Goal: Information Seeking & Learning: Learn about a topic

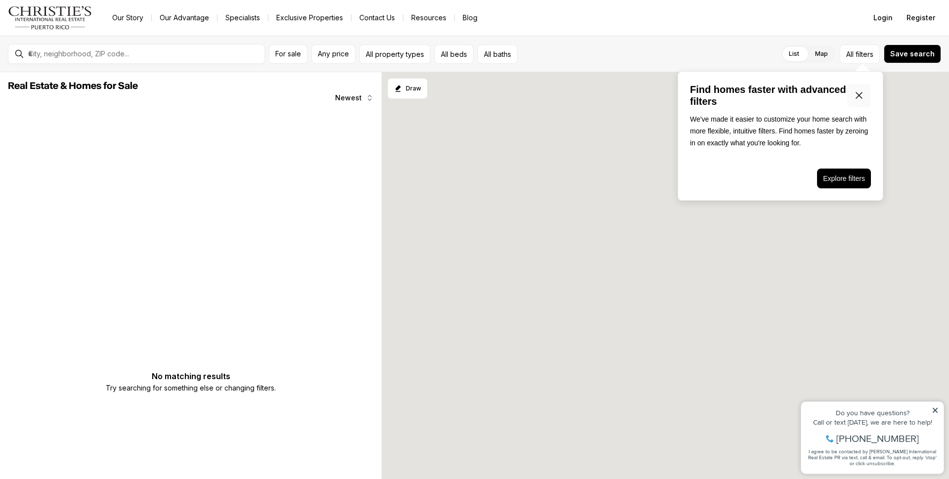
click at [861, 93] on icon "Close popover" at bounding box center [859, 95] width 6 height 6
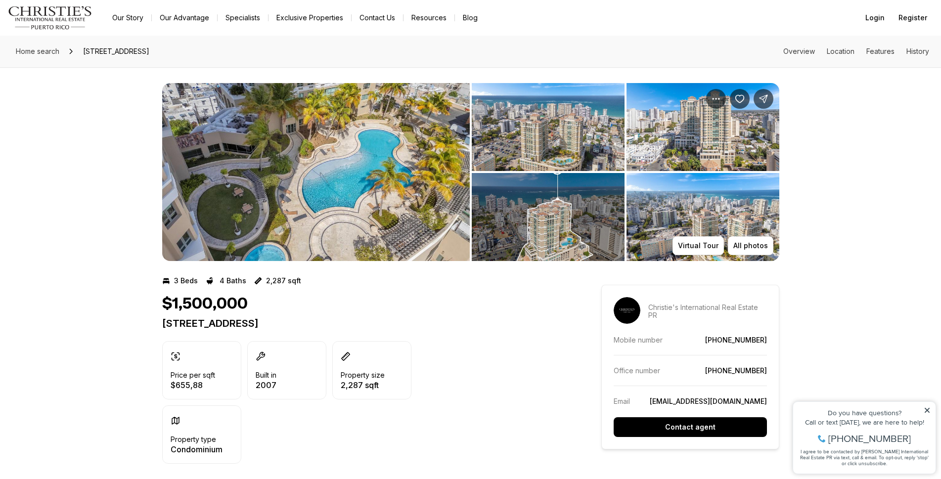
click at [385, 210] on img "View image gallery" at bounding box center [315, 172] width 307 height 178
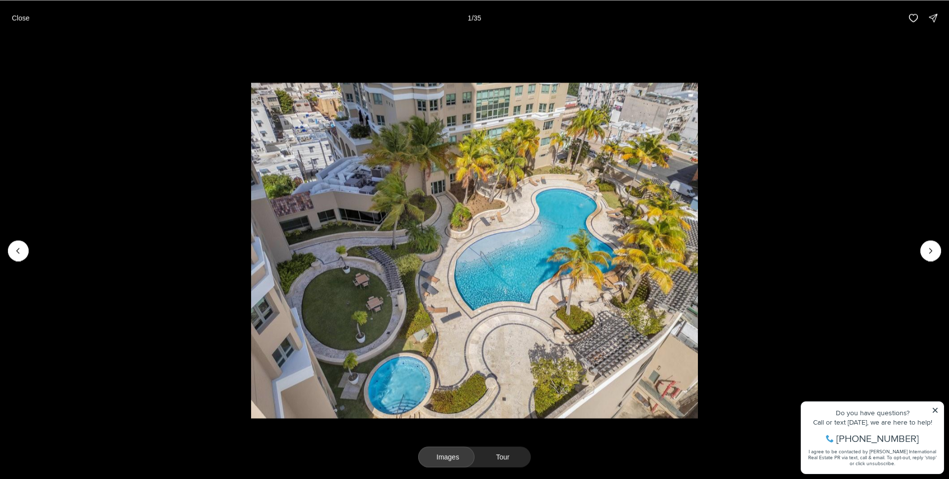
click at [456, 446] on button "Images" at bounding box center [446, 456] width 56 height 21
click at [448, 446] on button "Images" at bounding box center [446, 456] width 56 height 21
click at [445, 446] on button "Images" at bounding box center [446, 456] width 56 height 21
click at [448, 446] on button "Images" at bounding box center [446, 456] width 56 height 21
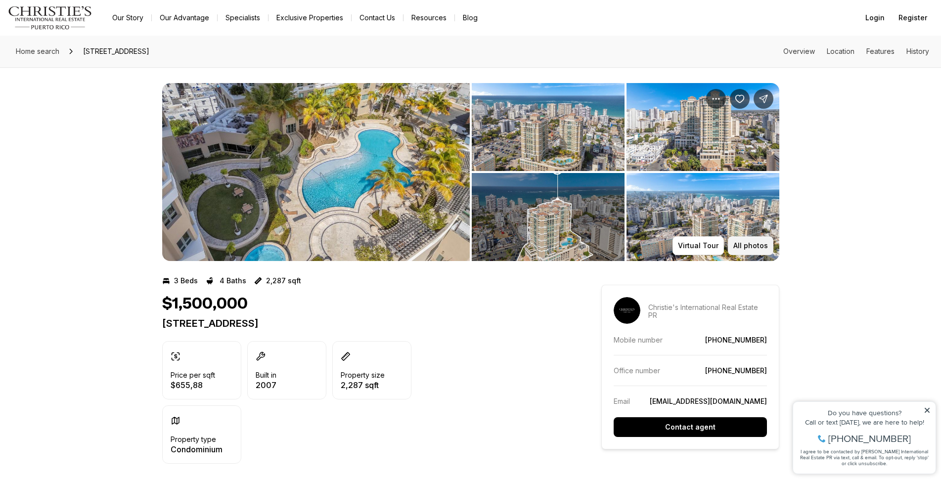
click at [748, 245] on p "All photos" at bounding box center [750, 246] width 35 height 8
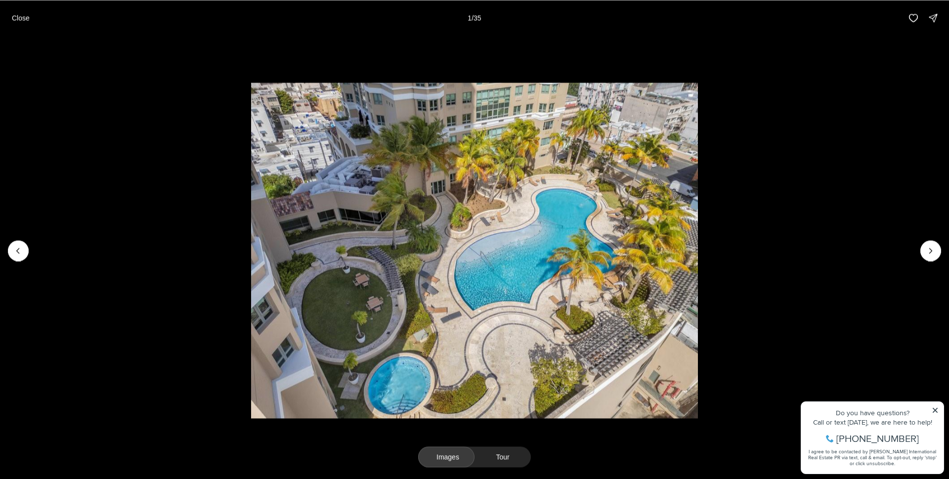
click at [451, 446] on button "Images" at bounding box center [446, 456] width 56 height 21
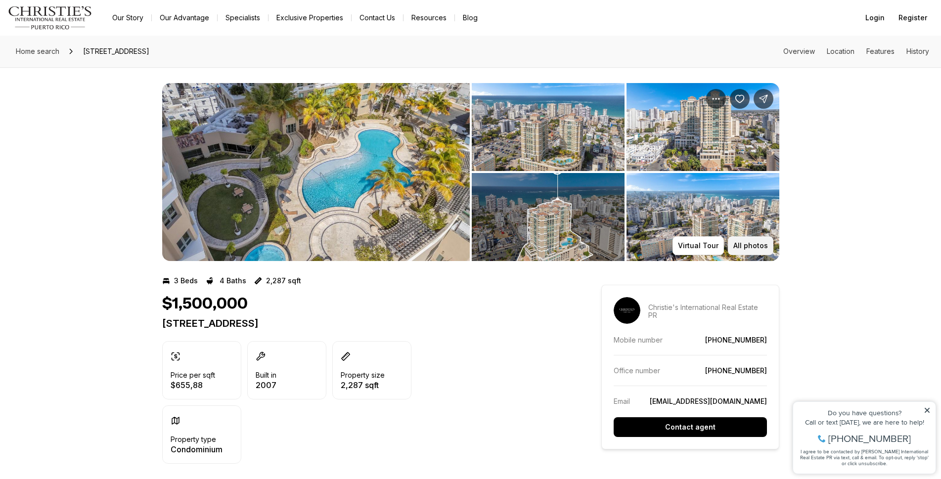
click at [752, 245] on p "All photos" at bounding box center [750, 246] width 35 height 8
click at [921, 47] on link "History" at bounding box center [917, 51] width 23 height 8
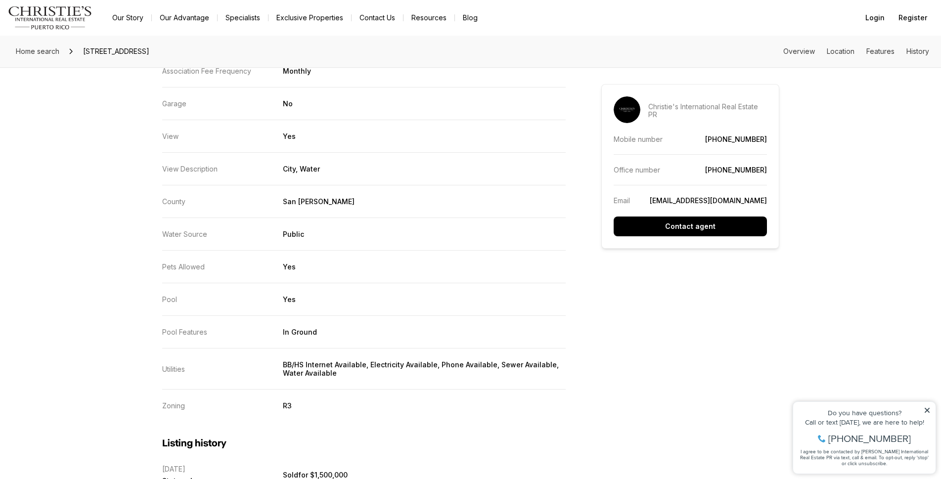
scroll to position [1614, 0]
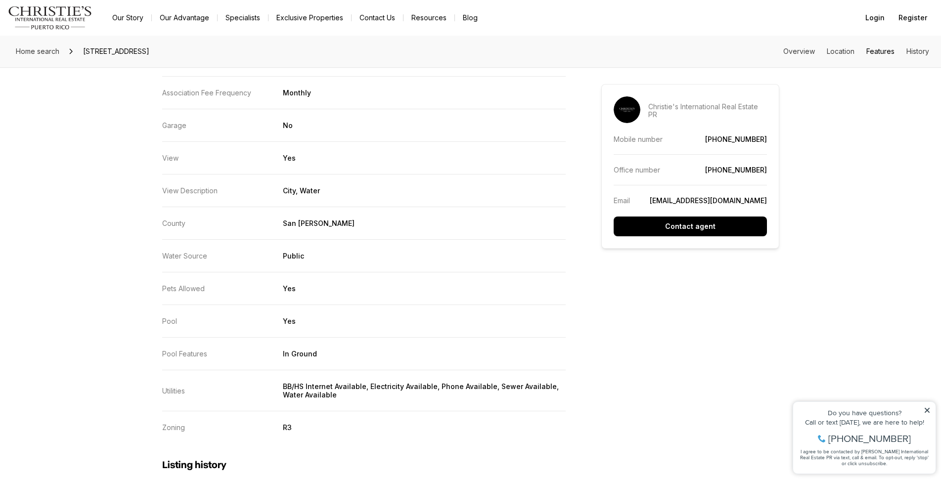
click at [877, 51] on link "Features" at bounding box center [880, 51] width 28 height 8
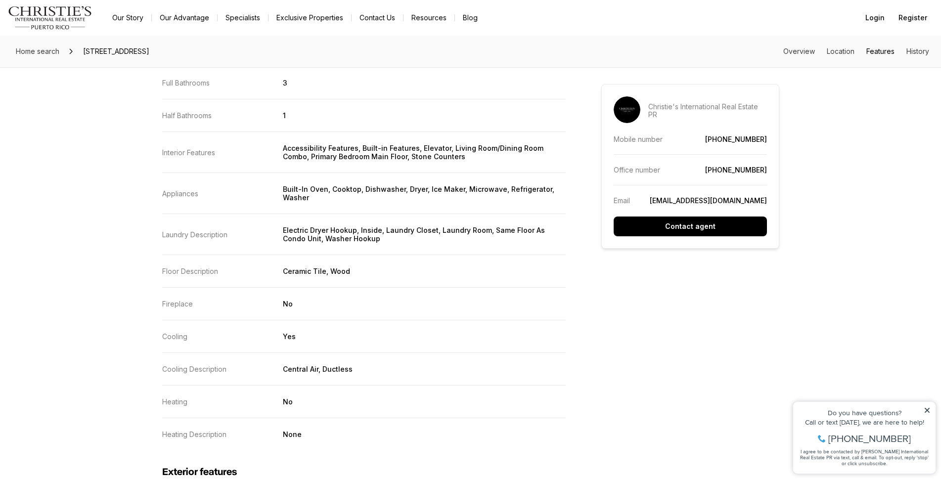
scroll to position [771, 0]
